Goal: Task Accomplishment & Management: Manage account settings

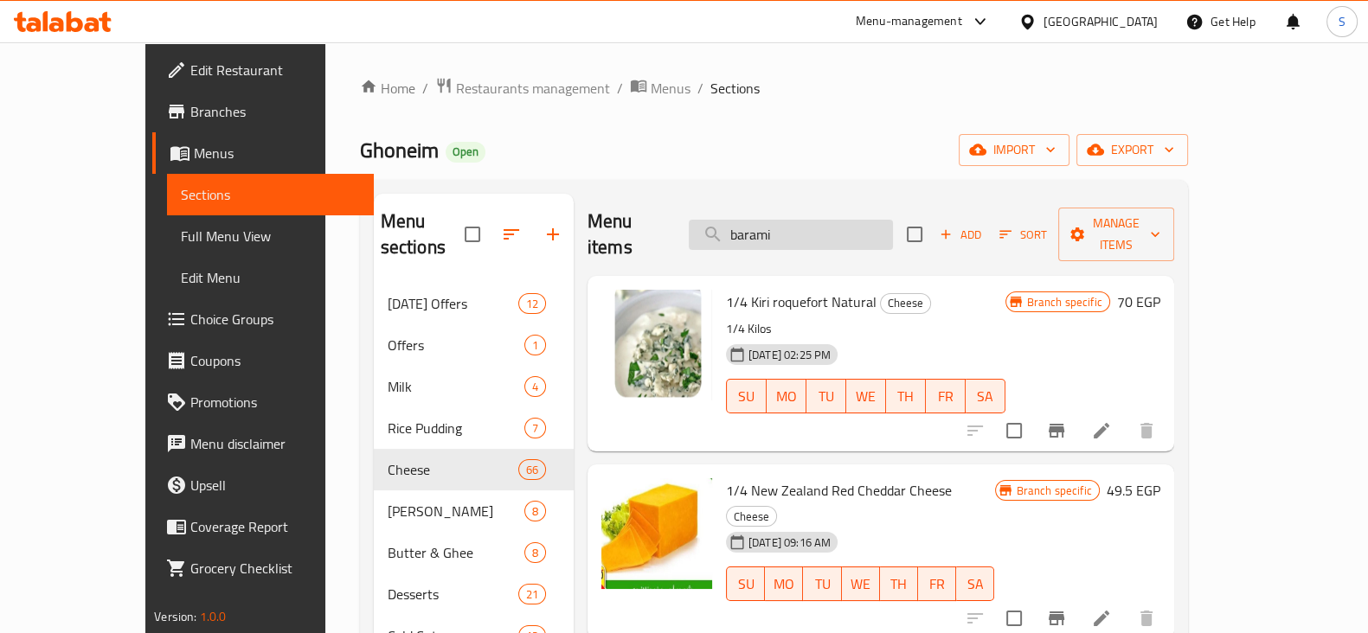
click at [805, 222] on input "barami" at bounding box center [791, 235] width 204 height 30
paste input "تفاحى"
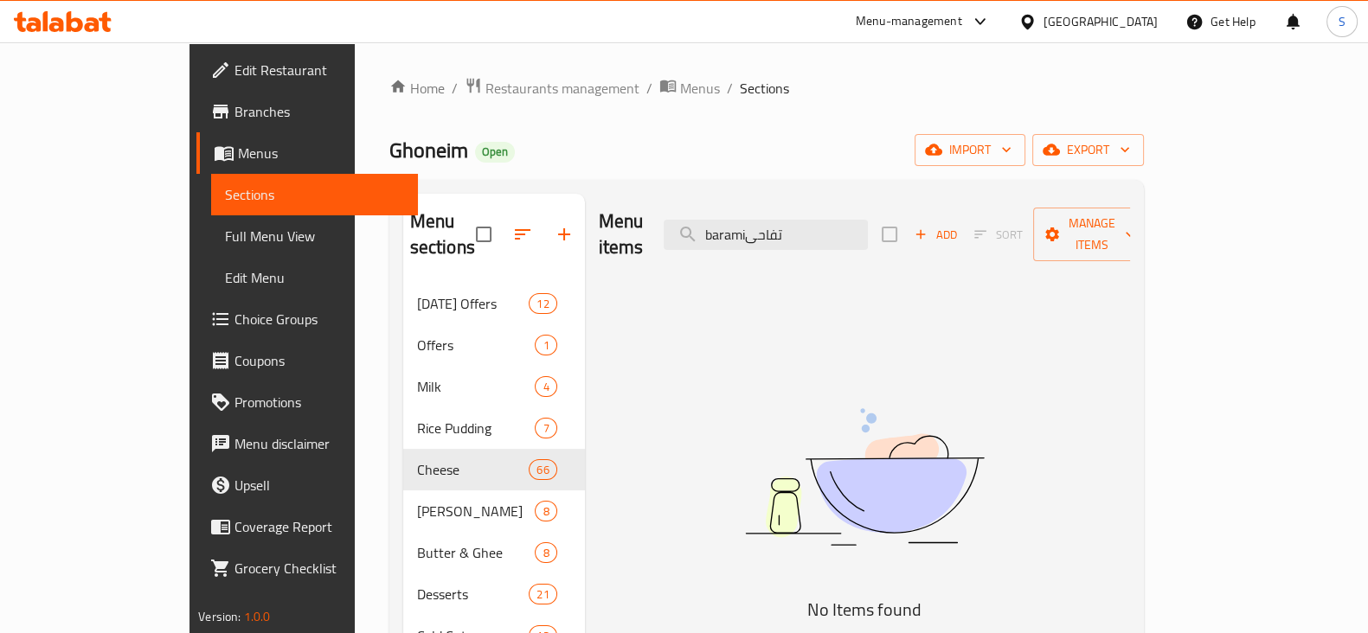
drag, startPoint x: 870, startPoint y: 209, endPoint x: 718, endPoint y: 210, distance: 151.4
click at [718, 210] on div "Menu items baramiتفاحى Add Sort Manage items" at bounding box center [864, 235] width 531 height 82
paste input "search"
drag, startPoint x: 830, startPoint y: 224, endPoint x: 706, endPoint y: 222, distance: 123.7
click at [708, 222] on div "Menu items تفاحى Add Sort Manage items" at bounding box center [864, 235] width 531 height 82
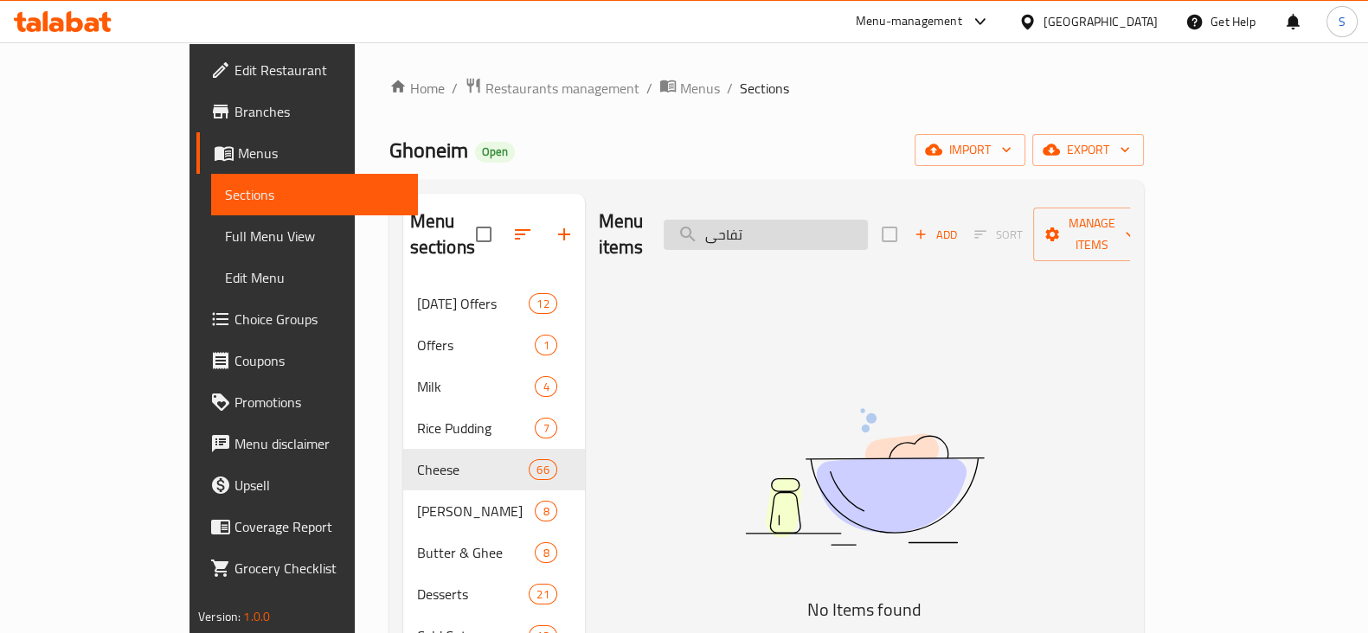
paste input "يتون"
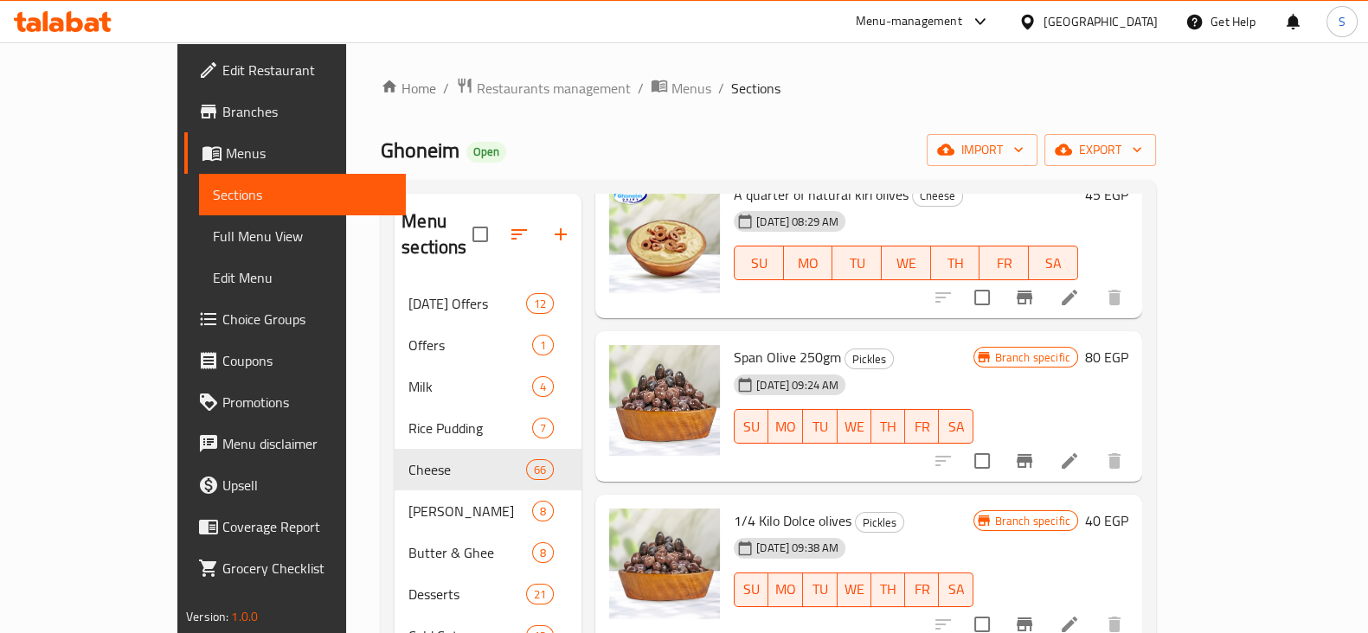
scroll to position [215, 0]
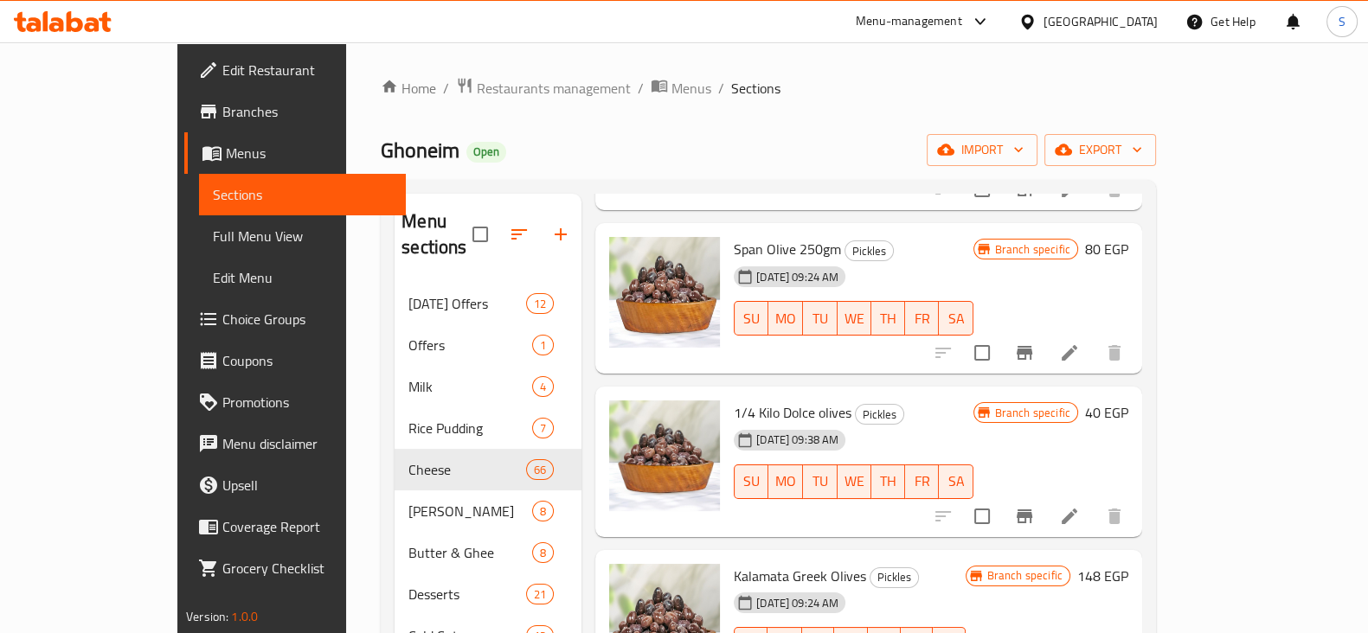
type input "زيتون"
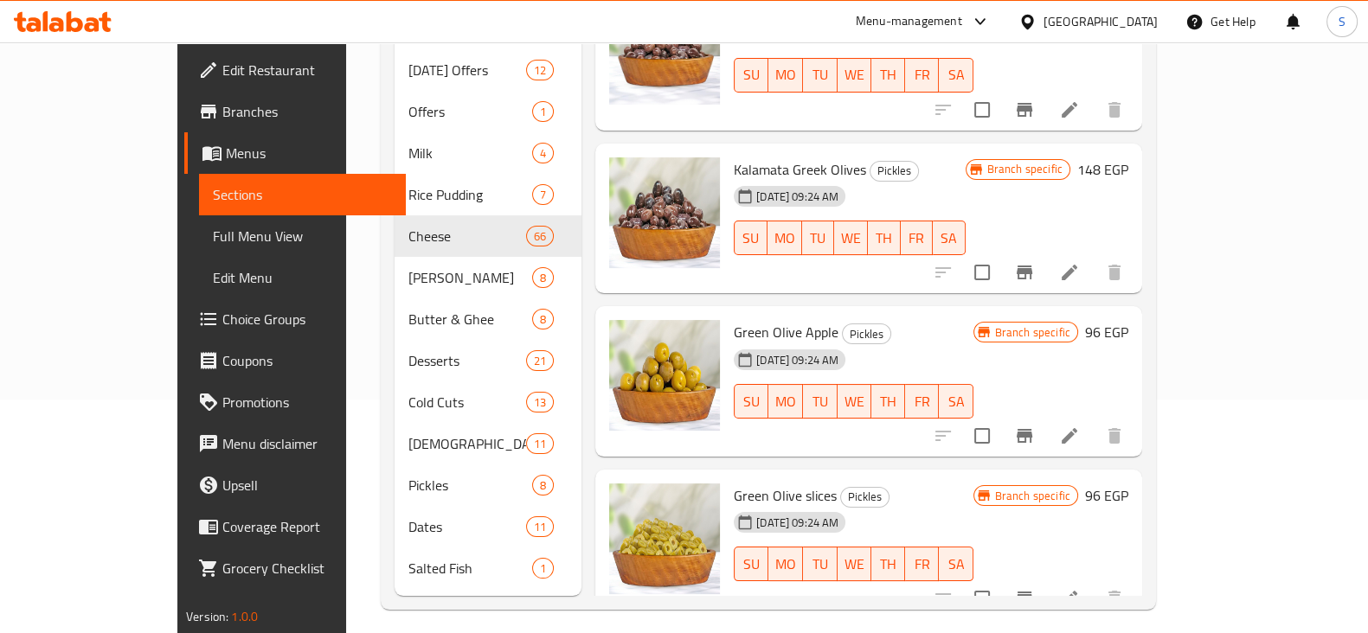
scroll to position [242, 0]
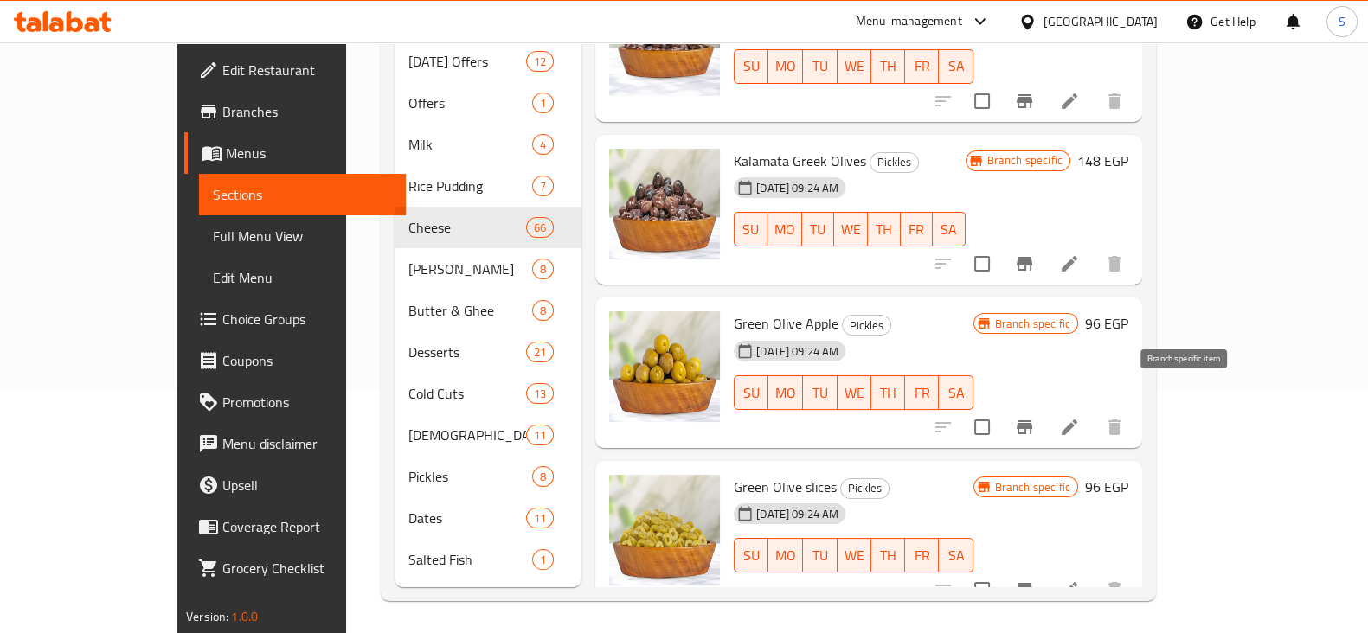
click at [1032, 421] on icon "Branch-specific-item" at bounding box center [1025, 428] width 16 height 14
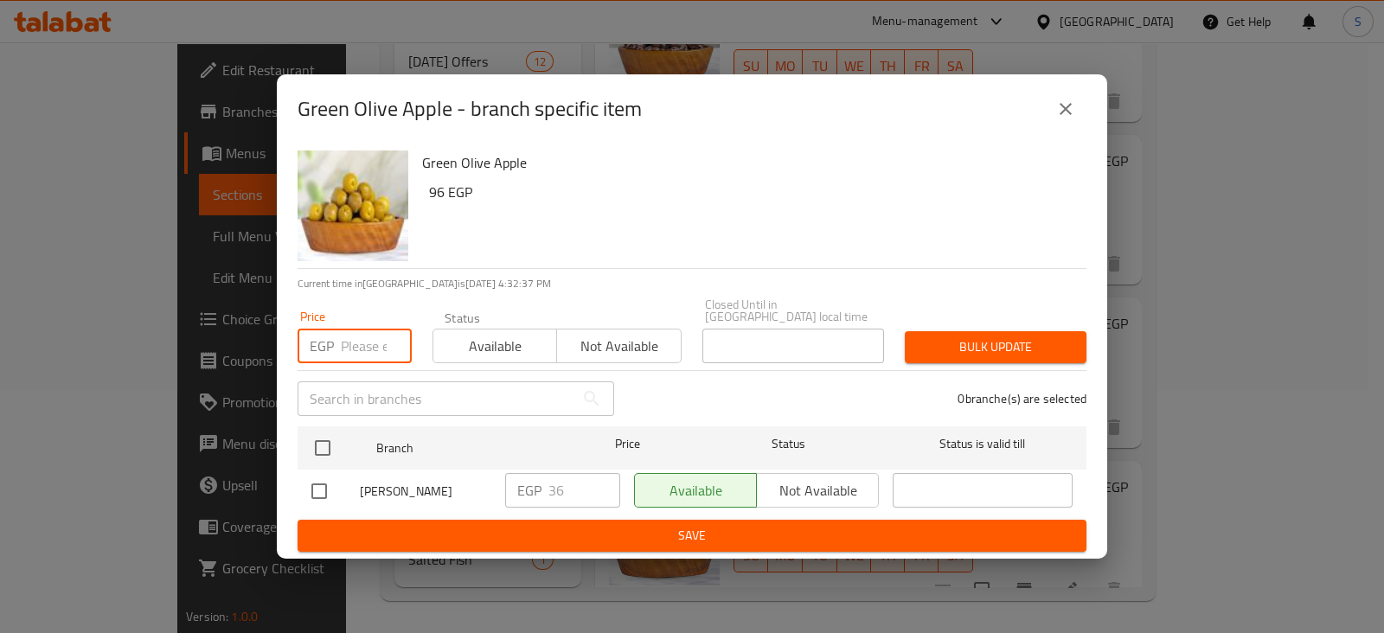
click at [364, 344] on input "number" at bounding box center [376, 346] width 71 height 35
type input "37.5"
click at [484, 337] on span "Available" at bounding box center [495, 346] width 110 height 25
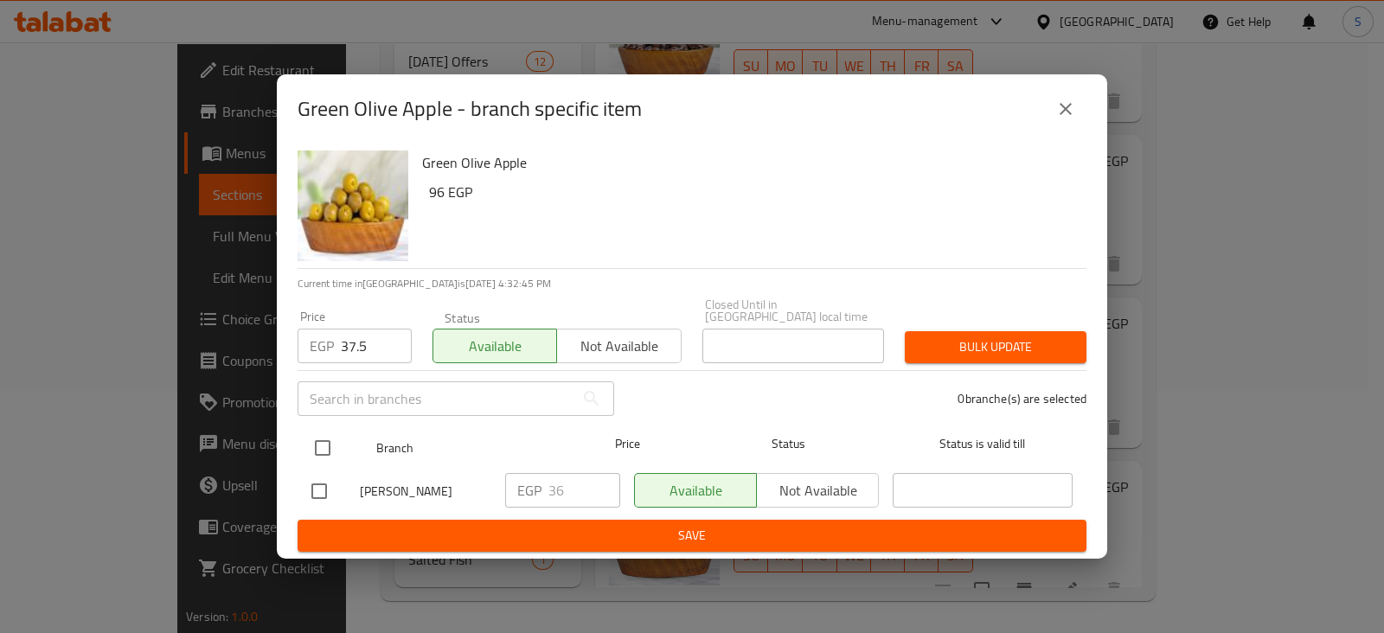
click at [317, 443] on input "checkbox" at bounding box center [323, 448] width 36 height 36
checkbox input "true"
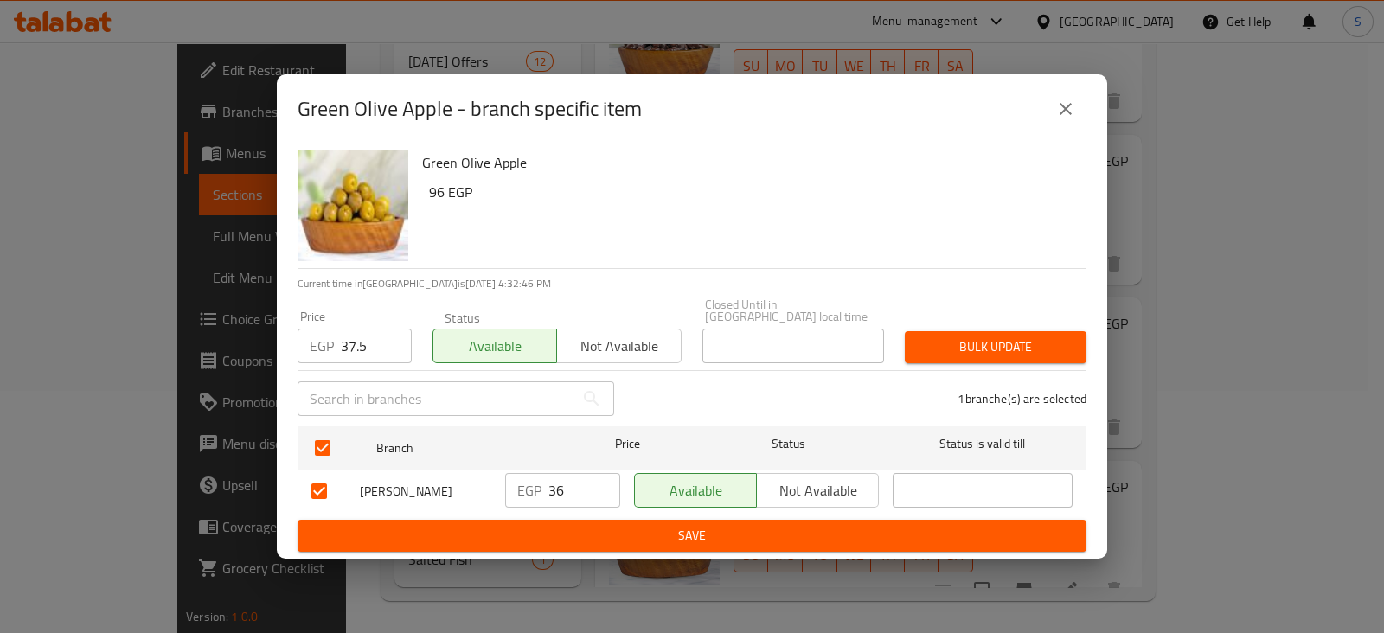
click at [969, 337] on span "Bulk update" at bounding box center [996, 348] width 154 height 22
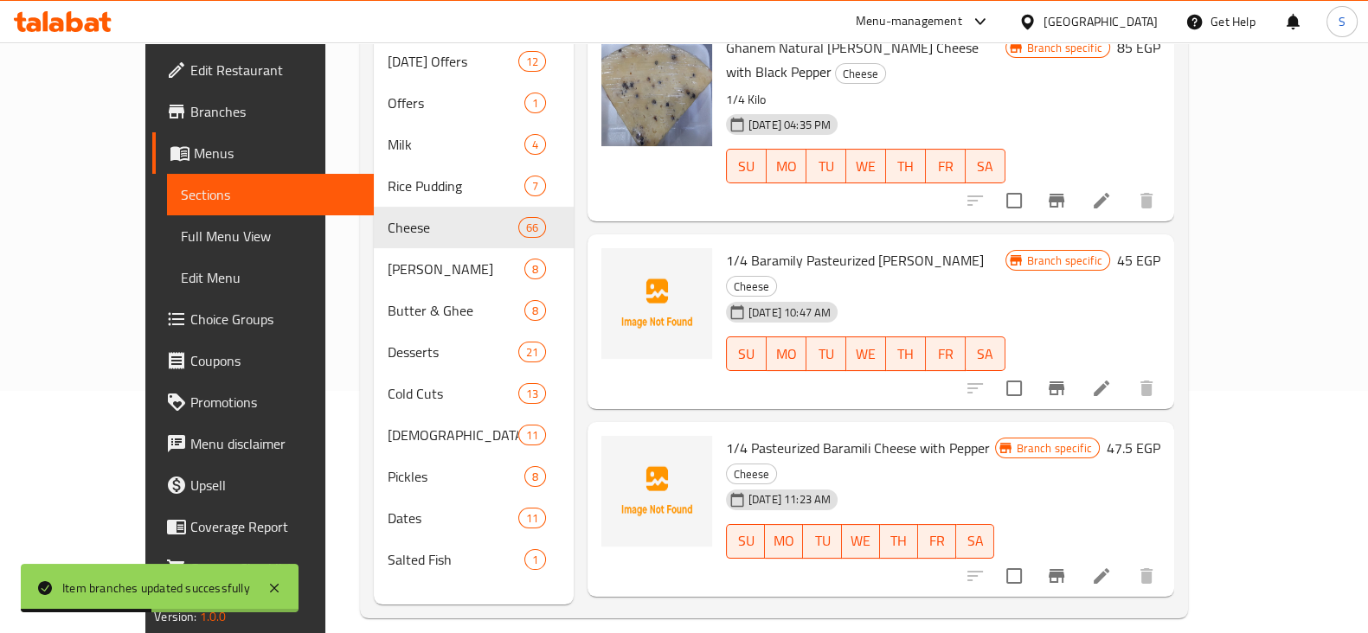
scroll to position [0, 0]
